Goal: Task Accomplishment & Management: Use online tool/utility

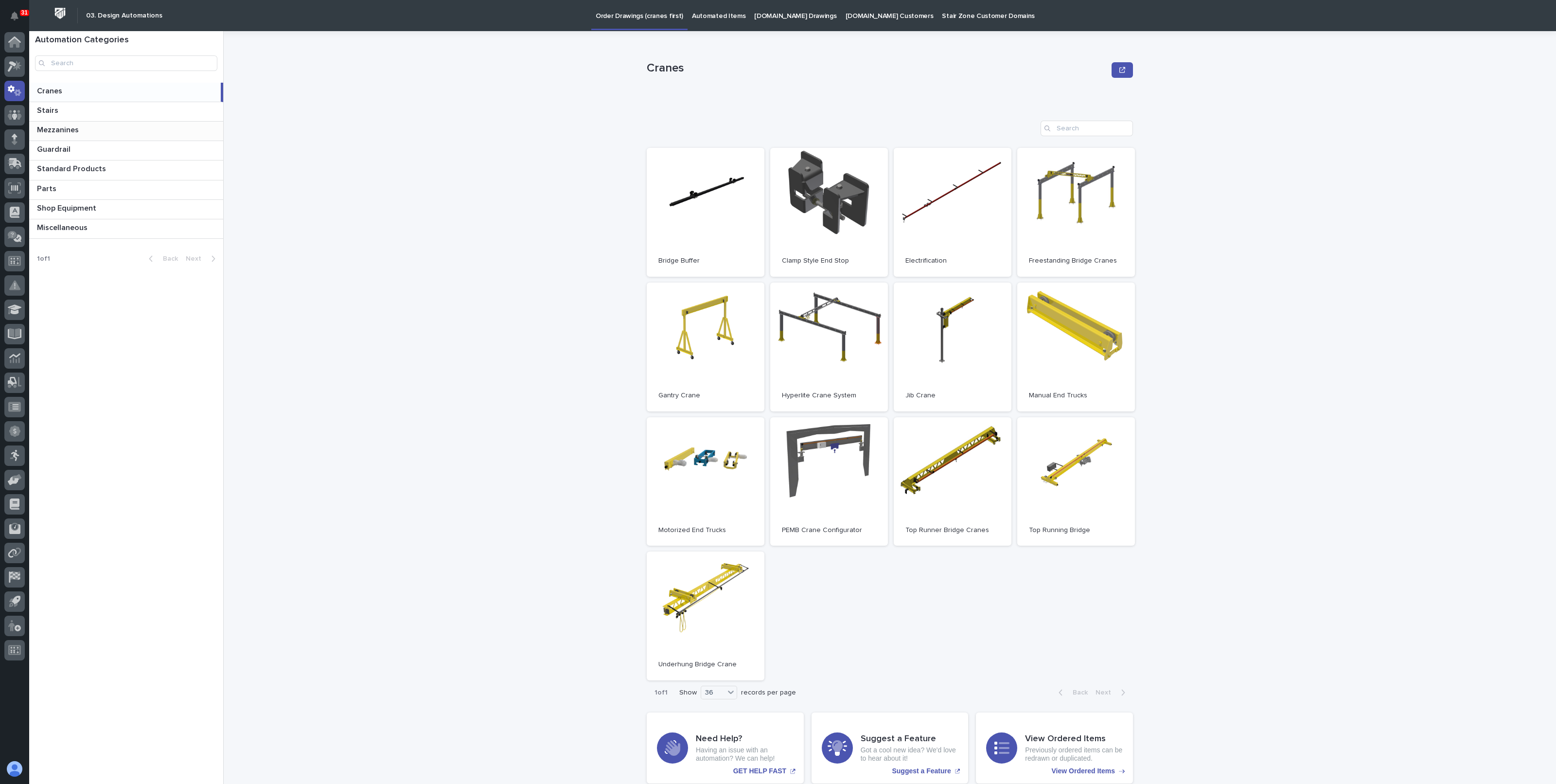
click at [57, 129] on p "Mezzanines" at bounding box center [59, 129] width 43 height 11
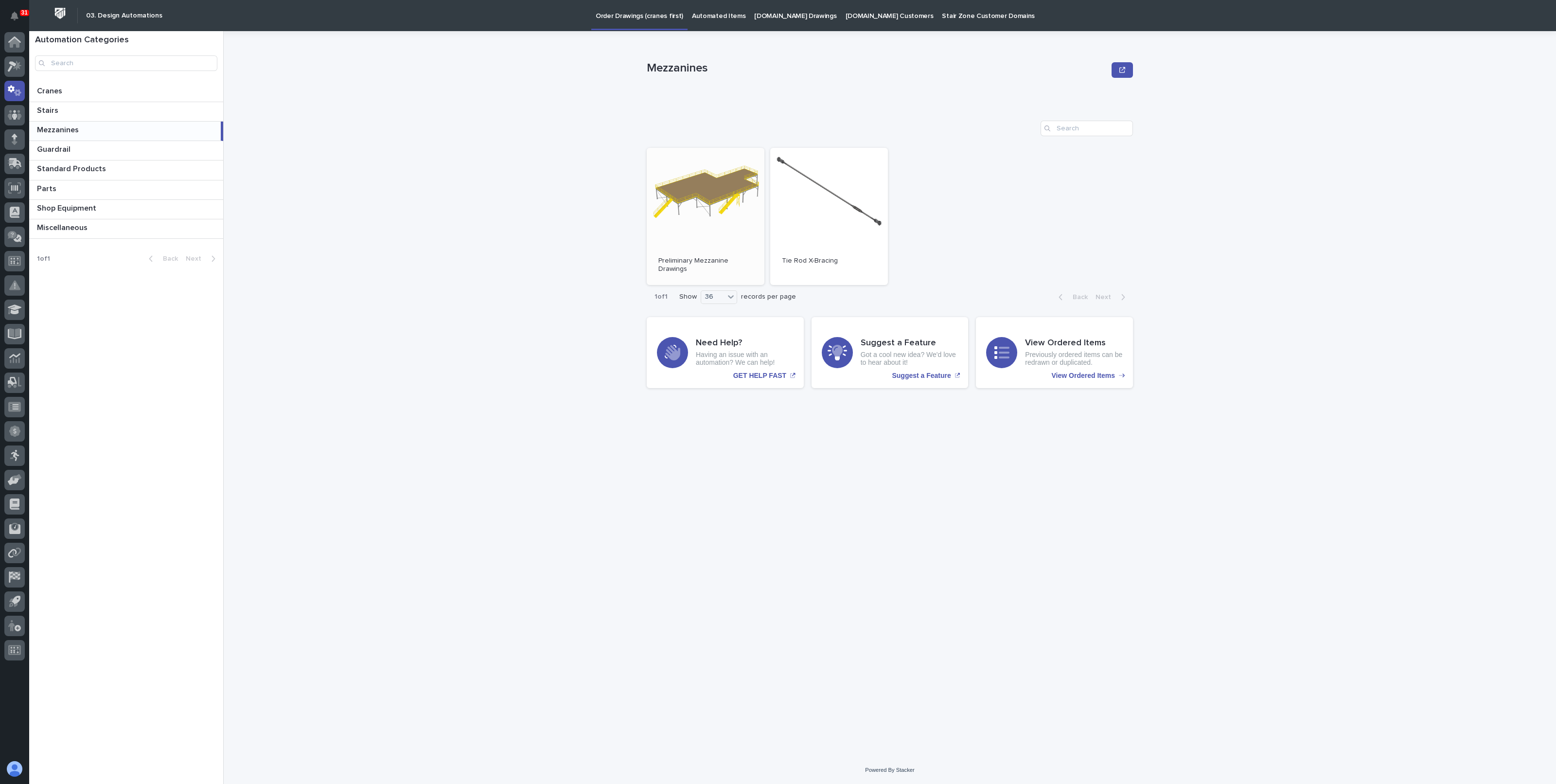
click at [701, 196] on link "Open" at bounding box center [706, 216] width 118 height 137
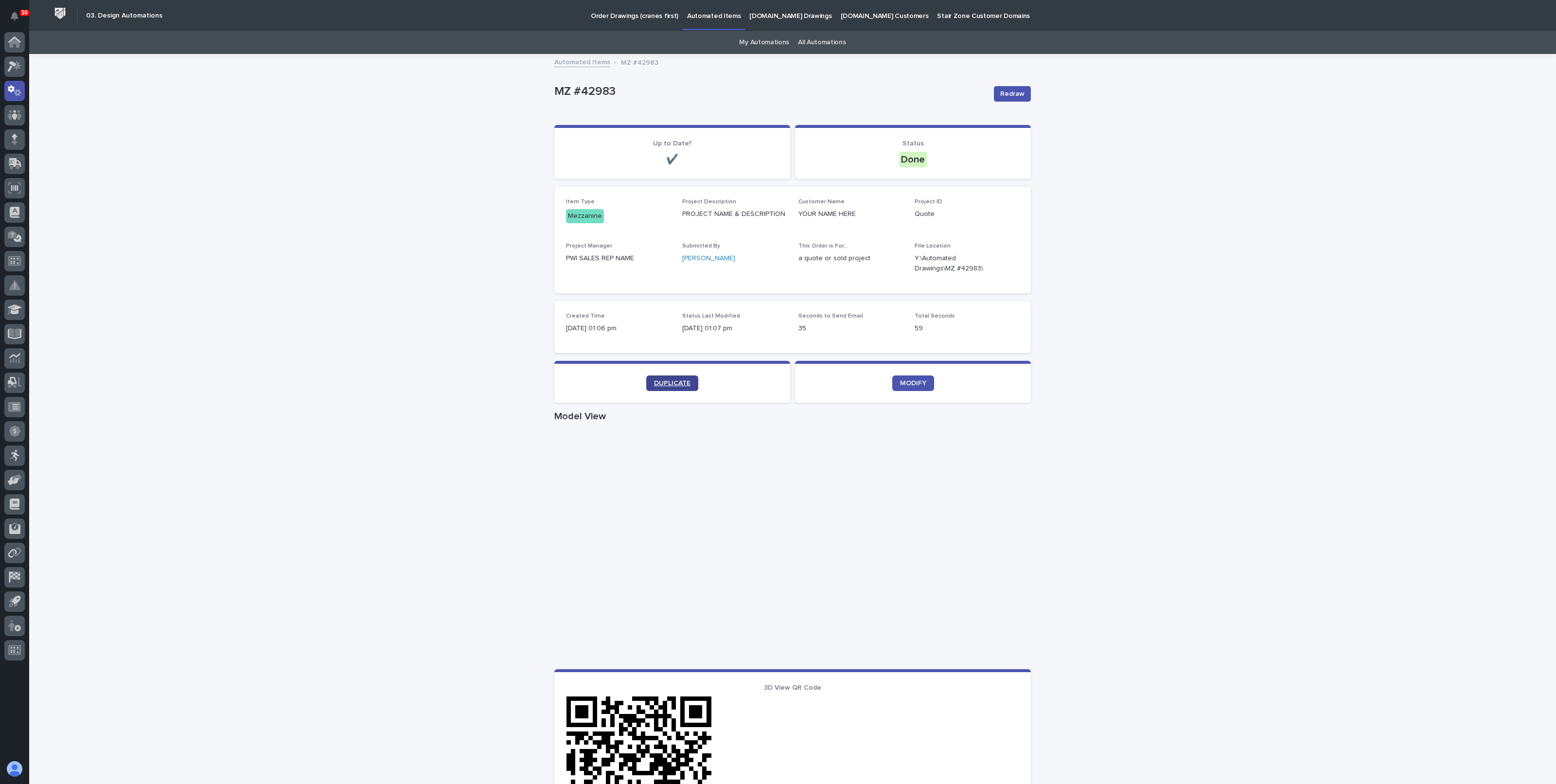
click at [660, 383] on span "DUPLICATE" at bounding box center [672, 383] width 36 height 7
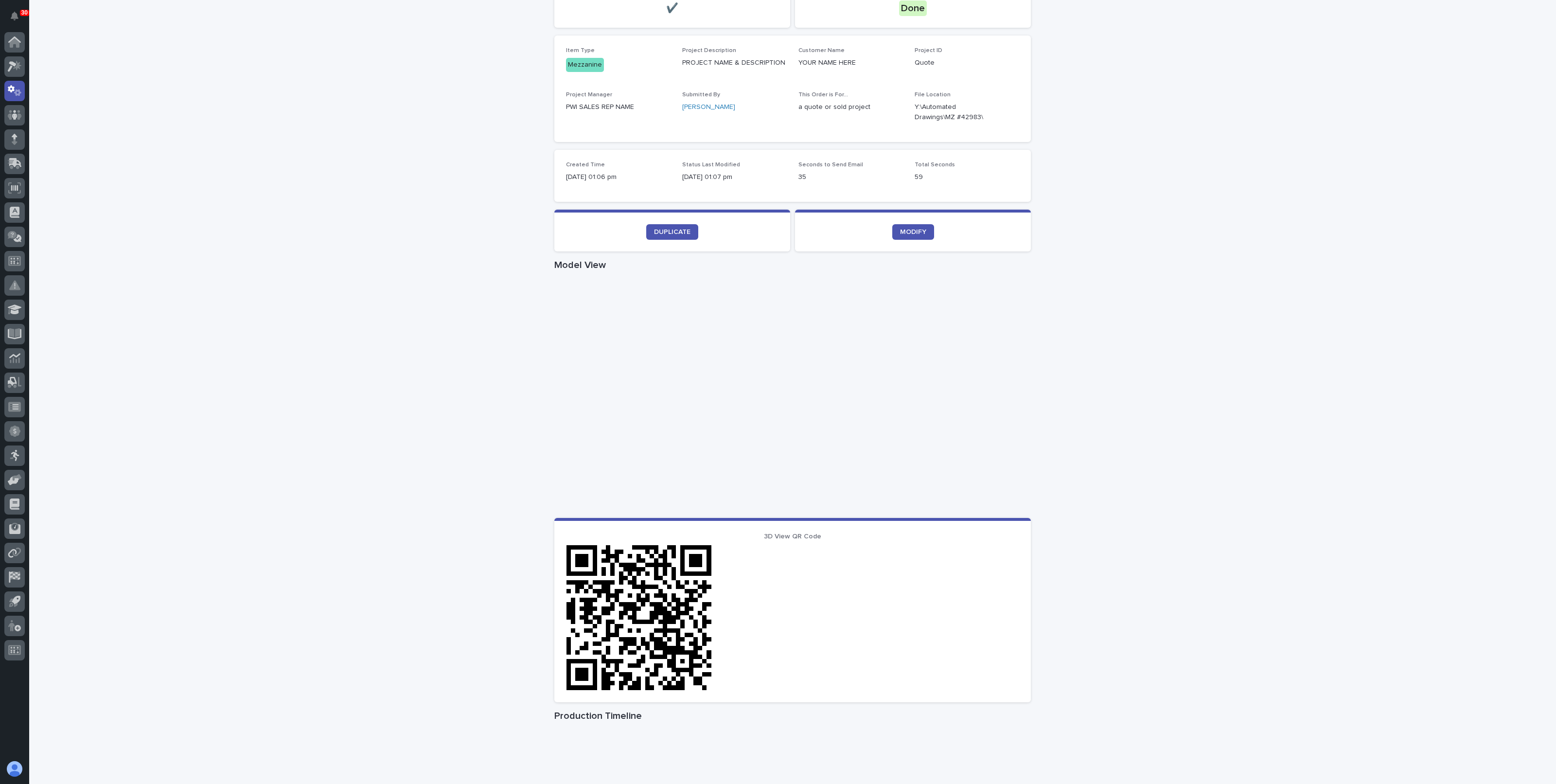
scroll to position [314, 0]
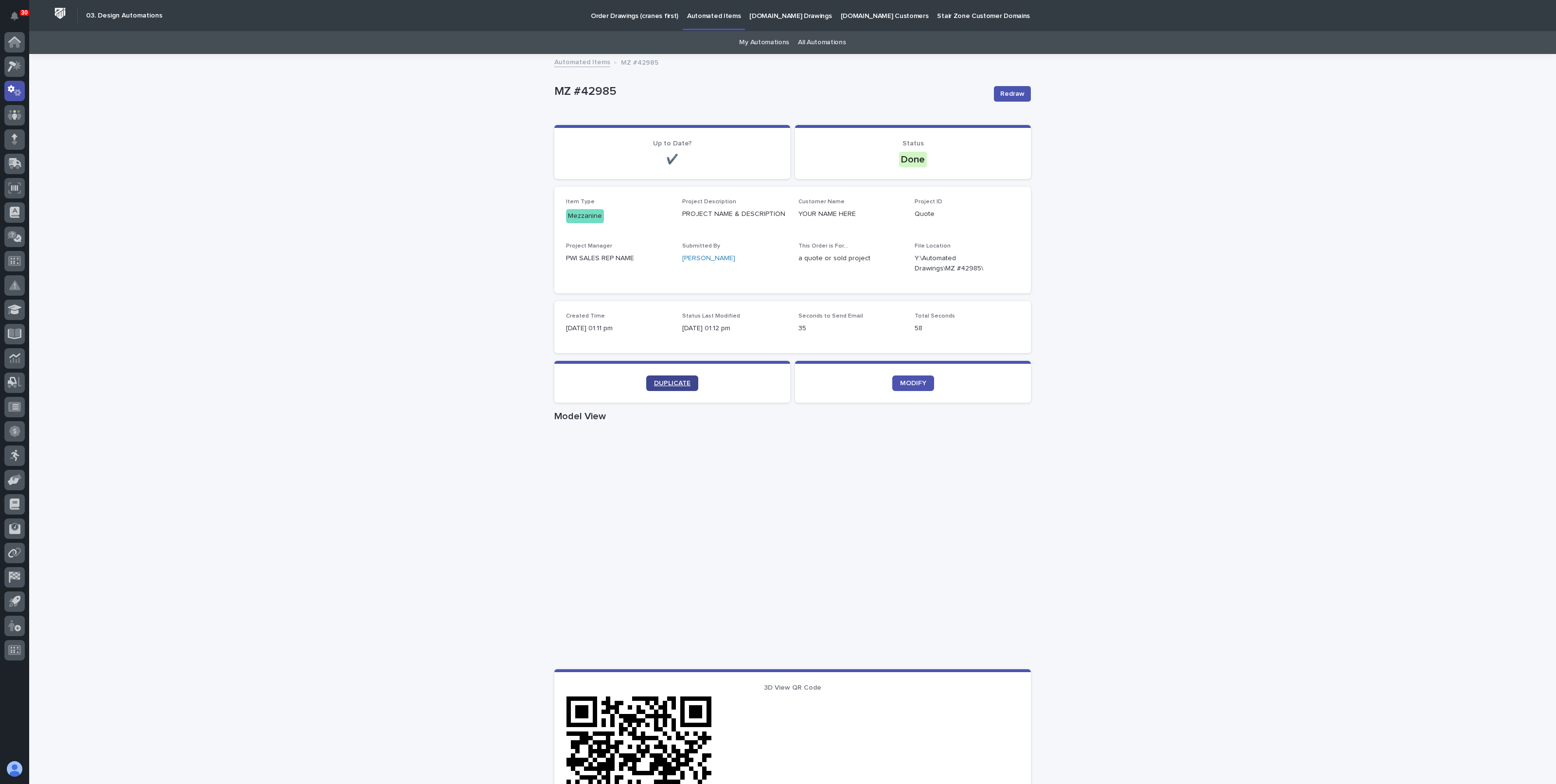
click at [676, 380] on span "DUPLICATE" at bounding box center [672, 383] width 36 height 7
click at [676, 382] on span "DUPLICATE" at bounding box center [672, 383] width 36 height 7
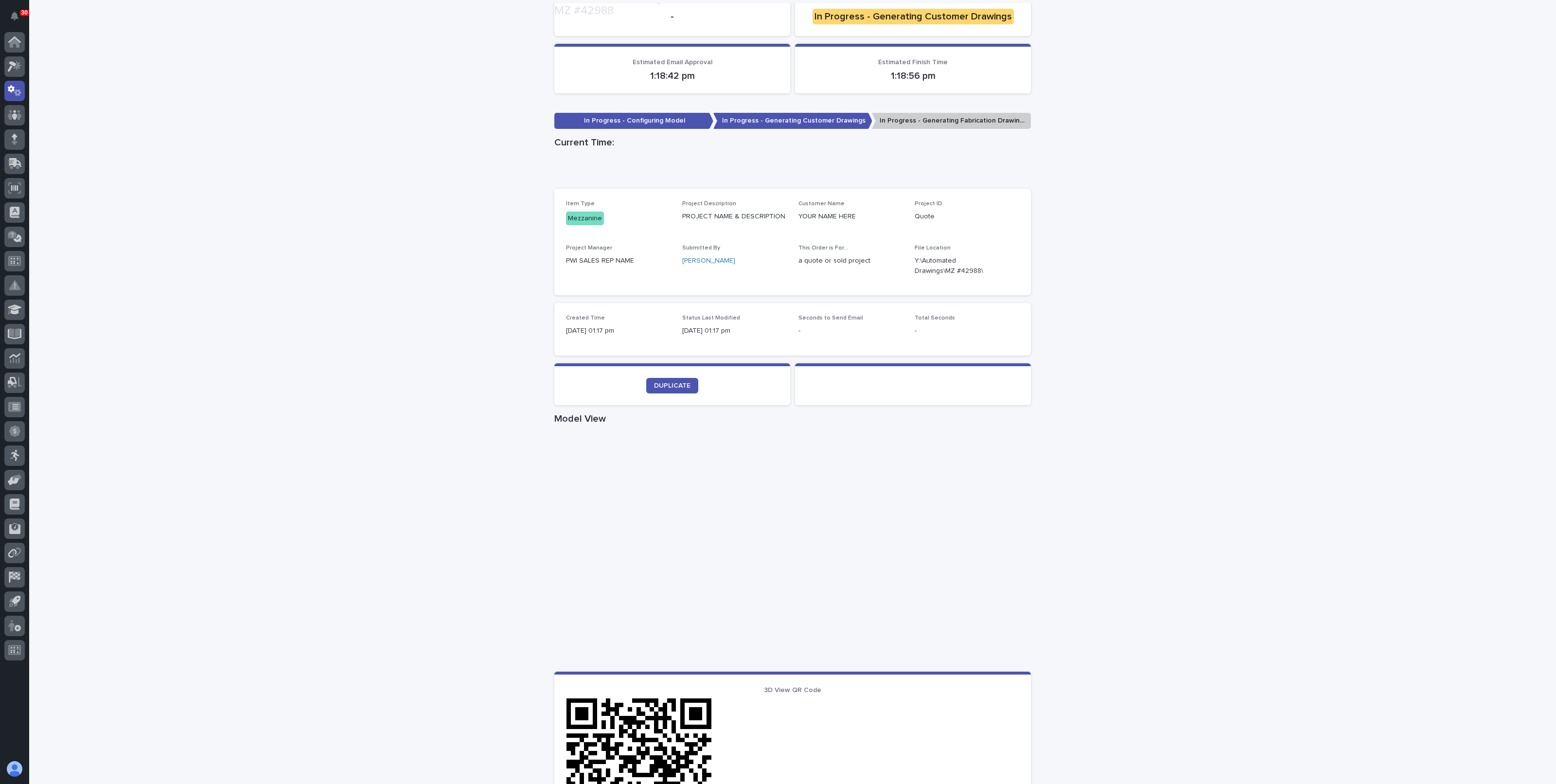
scroll to position [243, 0]
